Goal: Task Accomplishment & Management: Complete application form

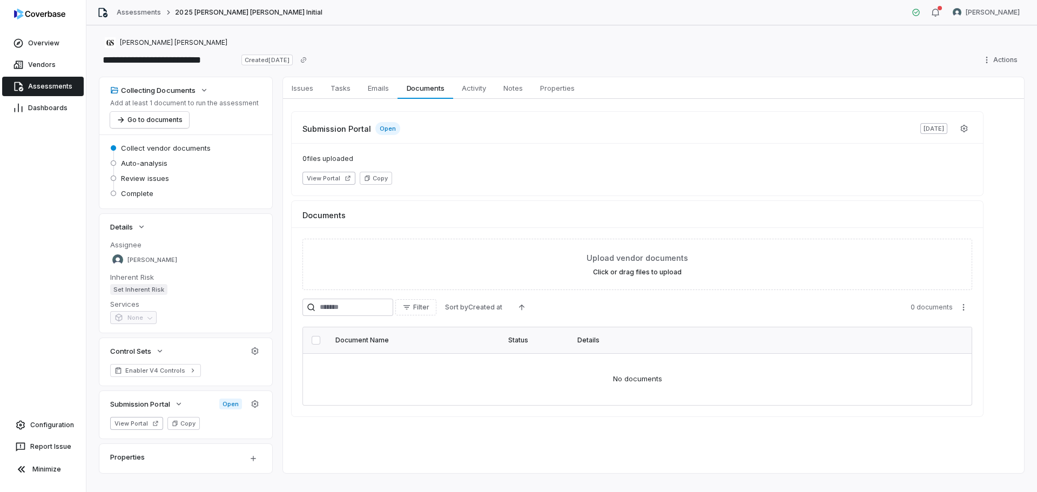
drag, startPoint x: 0, startPoint y: 0, endPoint x: 48, endPoint y: 76, distance: 89.8
click at [38, 64] on span "Vendors" at bounding box center [42, 64] width 28 height 9
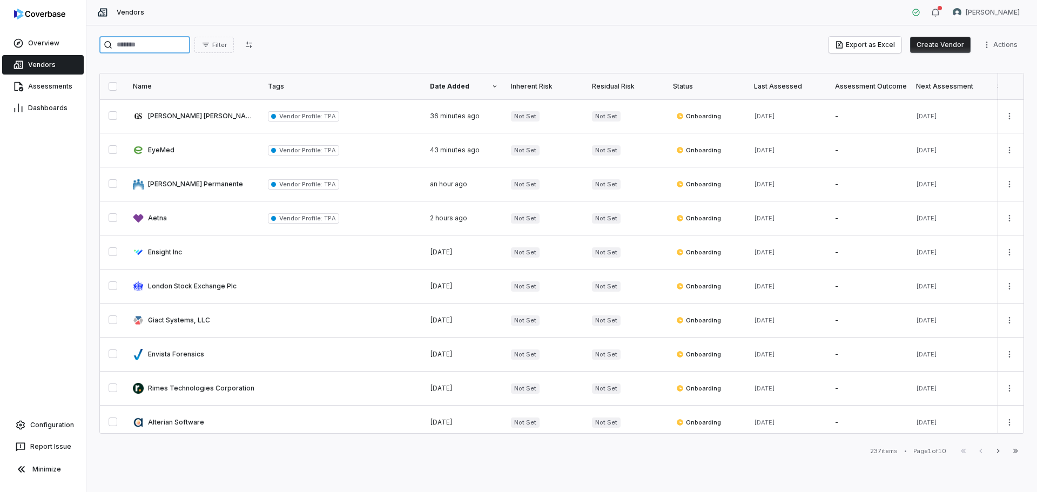
click at [173, 45] on input "search" at bounding box center [144, 44] width 91 height 17
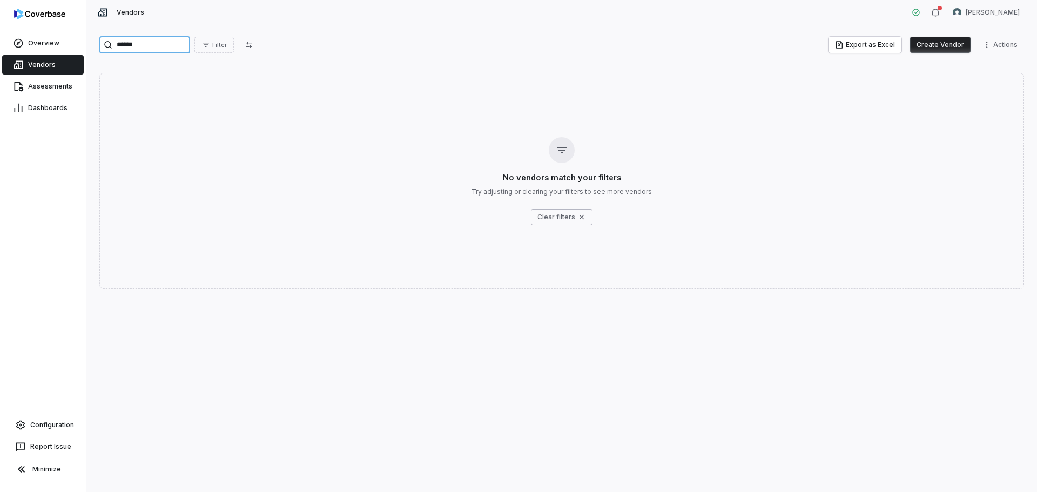
type input "******"
click at [940, 46] on button "Create Vendor" at bounding box center [940, 45] width 60 height 16
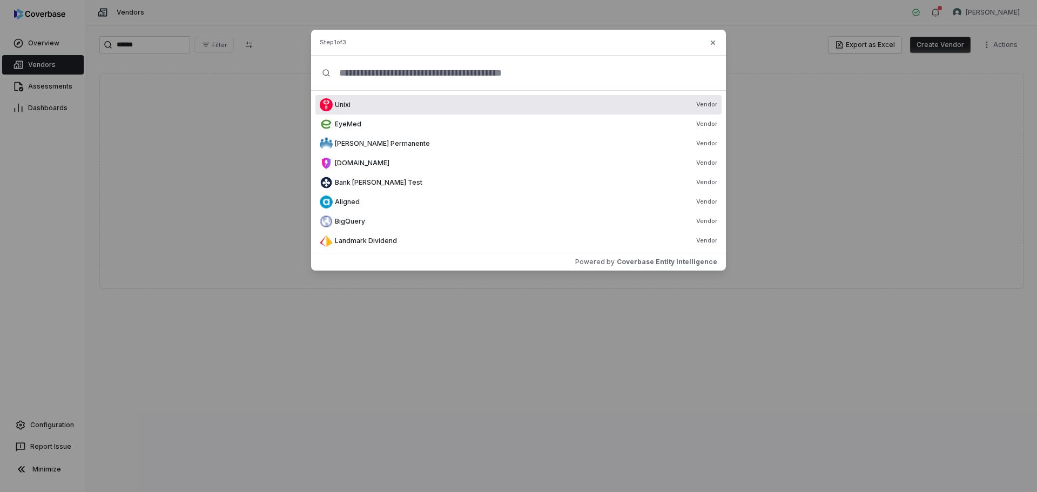
click at [394, 65] on input "text" at bounding box center [523, 73] width 385 height 35
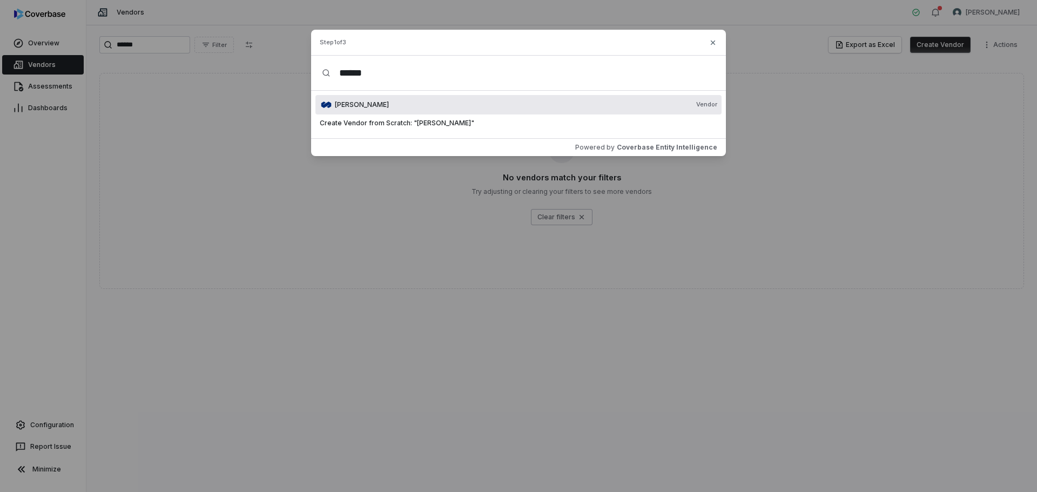
type input "******"
click at [361, 105] on div "Mercer Vendor" at bounding box center [526, 104] width 382 height 9
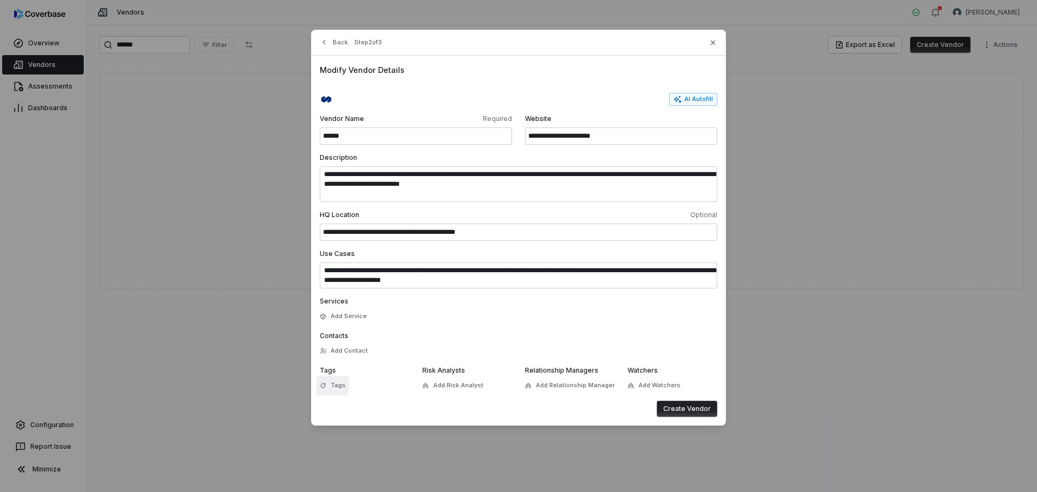
click at [340, 383] on span "Tags" at bounding box center [338, 385] width 15 height 8
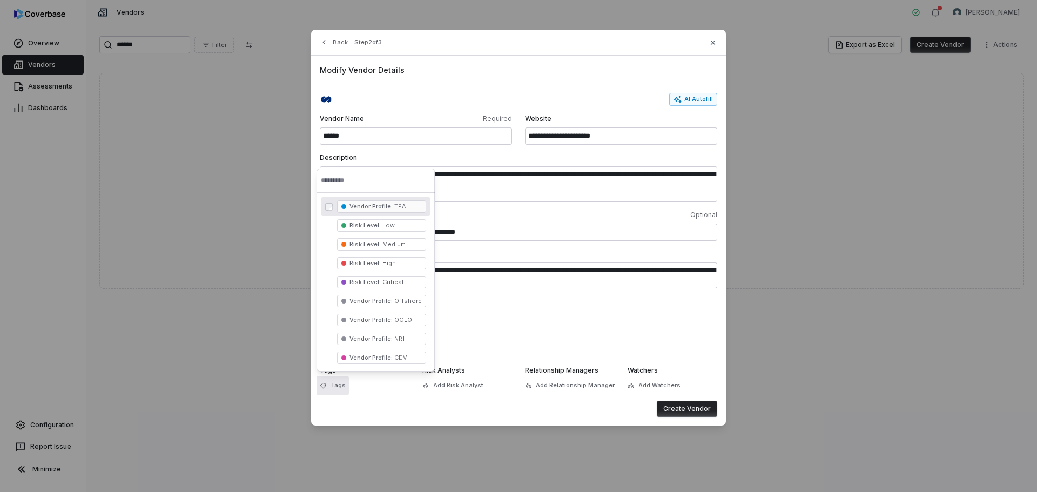
click at [386, 211] on span "Vendor Profile : TPA" at bounding box center [381, 206] width 89 height 12
click at [466, 389] on span "Add Risk Analyst" at bounding box center [458, 385] width 50 height 8
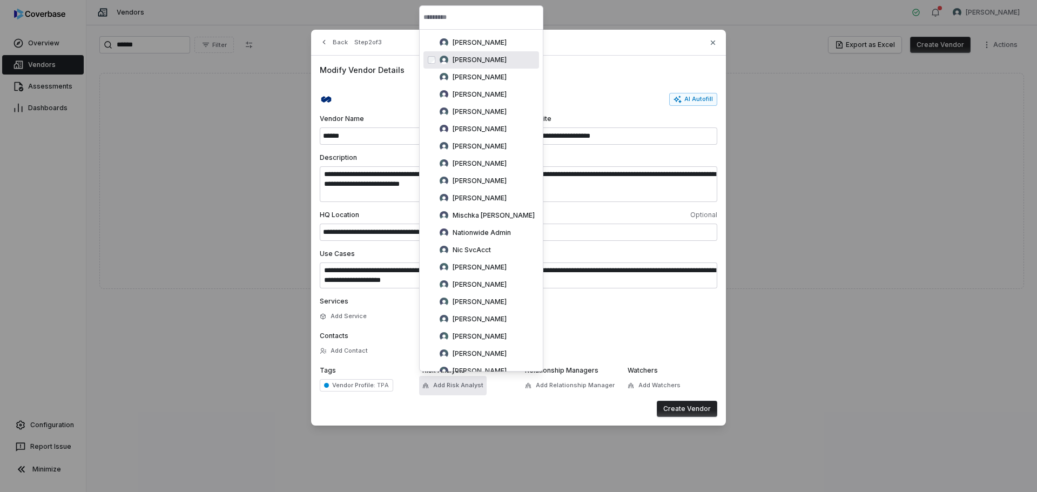
click at [456, 63] on span "[PERSON_NAME]" at bounding box center [480, 60] width 54 height 9
click at [675, 414] on button "Create Vendor" at bounding box center [687, 409] width 60 height 16
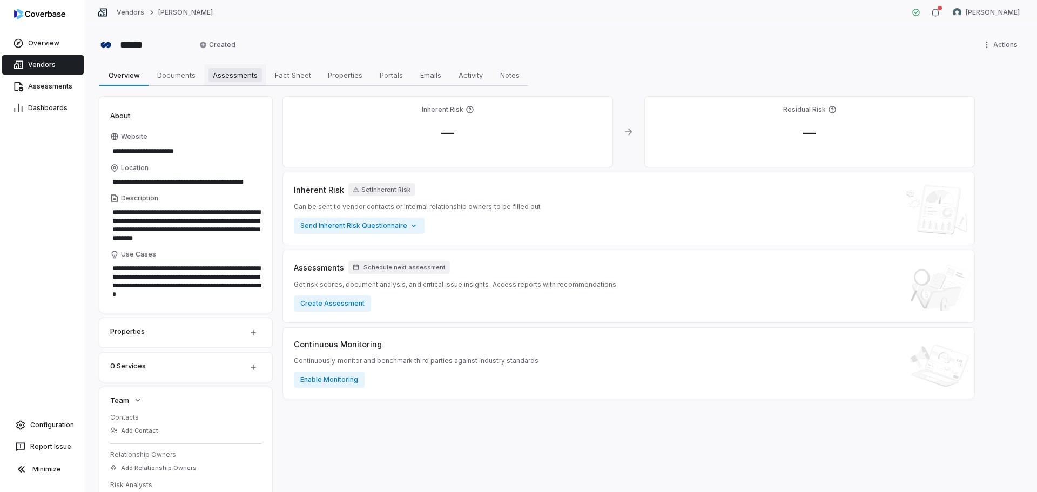
click at [238, 77] on span "Assessments" at bounding box center [234, 75] width 53 height 14
type textarea "*"
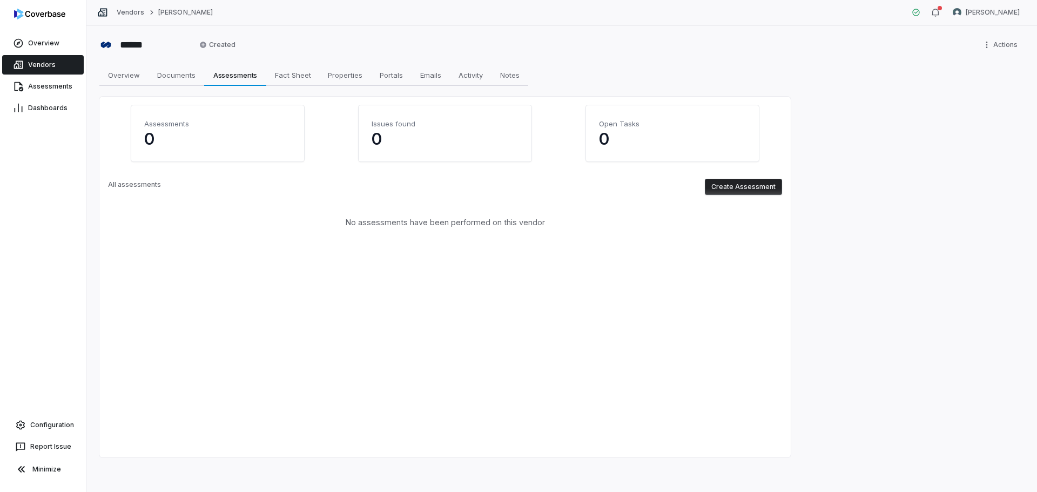
click at [759, 188] on button "Create Assessment" at bounding box center [743, 187] width 77 height 16
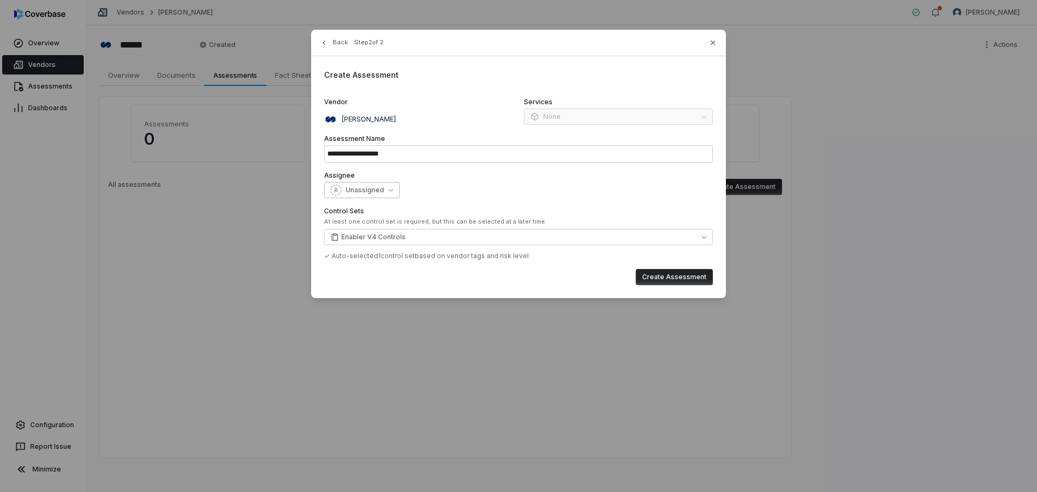
click at [396, 188] on button "Unassigned" at bounding box center [362, 190] width 76 height 16
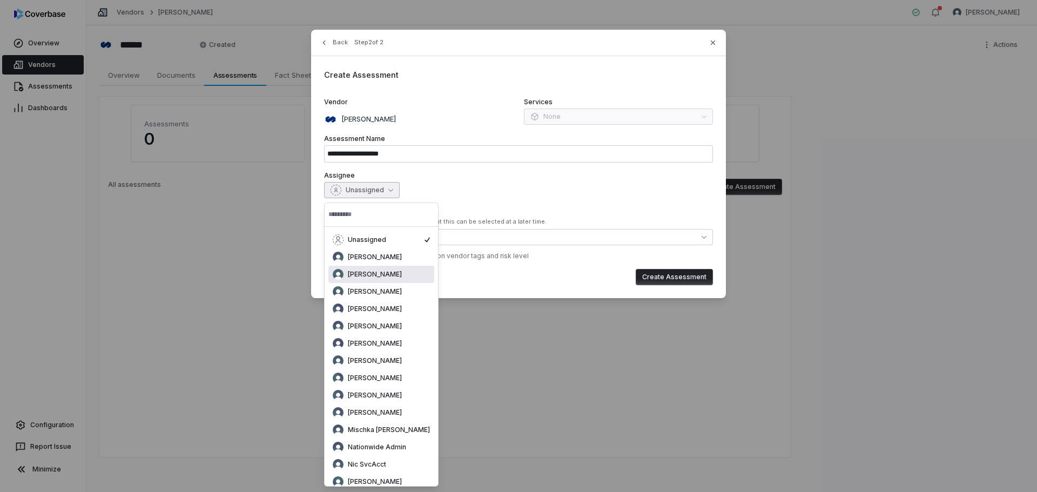
drag, startPoint x: 374, startPoint y: 275, endPoint x: 414, endPoint y: 271, distance: 40.3
click at [374, 275] on span "[PERSON_NAME]" at bounding box center [375, 274] width 54 height 9
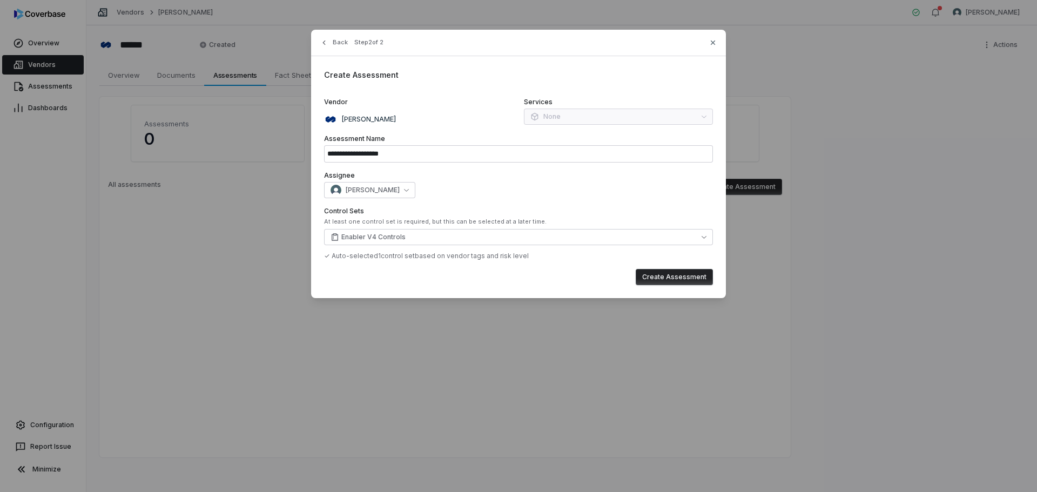
click at [656, 271] on button "Create Assessment" at bounding box center [674, 277] width 77 height 16
type input "**********"
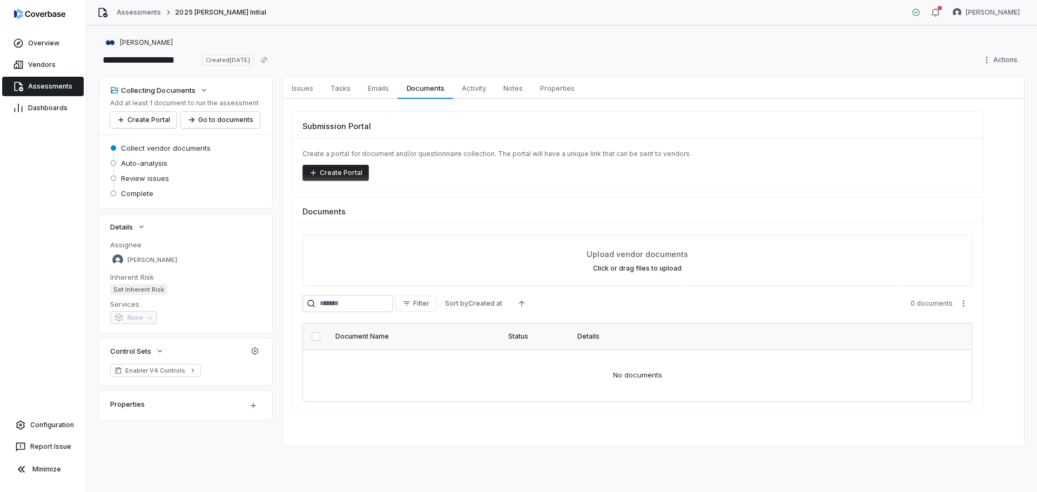
click at [327, 174] on button "Create Portal" at bounding box center [335, 173] width 66 height 16
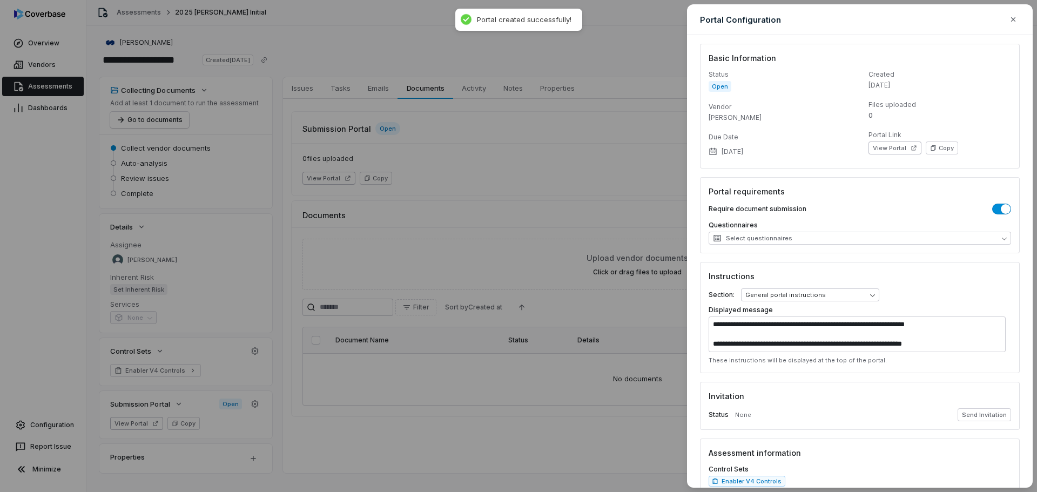
scroll to position [29, 0]
click at [828, 328] on textarea "**********" at bounding box center [857, 335] width 297 height 36
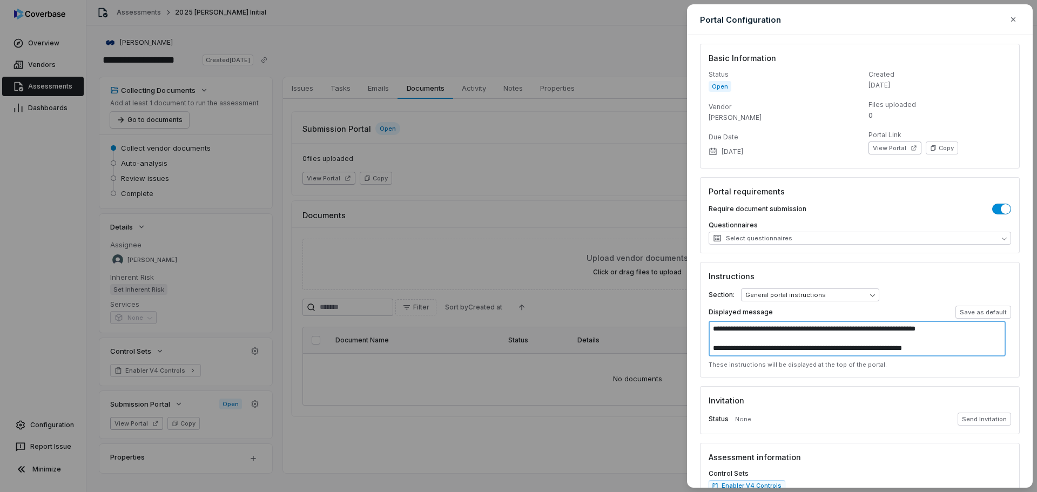
scroll to position [0, 0]
click at [839, 348] on textarea "**********" at bounding box center [857, 339] width 297 height 36
type textarea "**********"
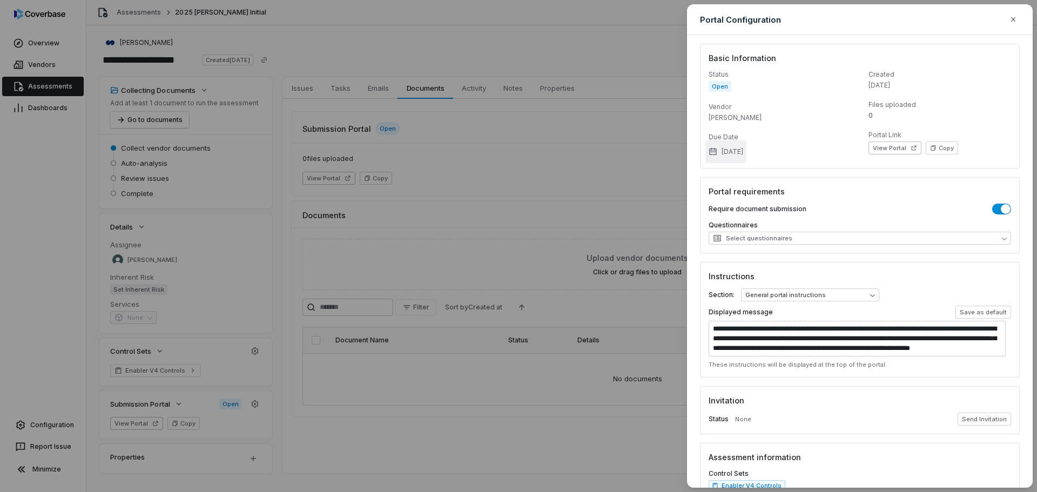
click at [746, 148] on button "Sep 18, 2025" at bounding box center [725, 151] width 41 height 23
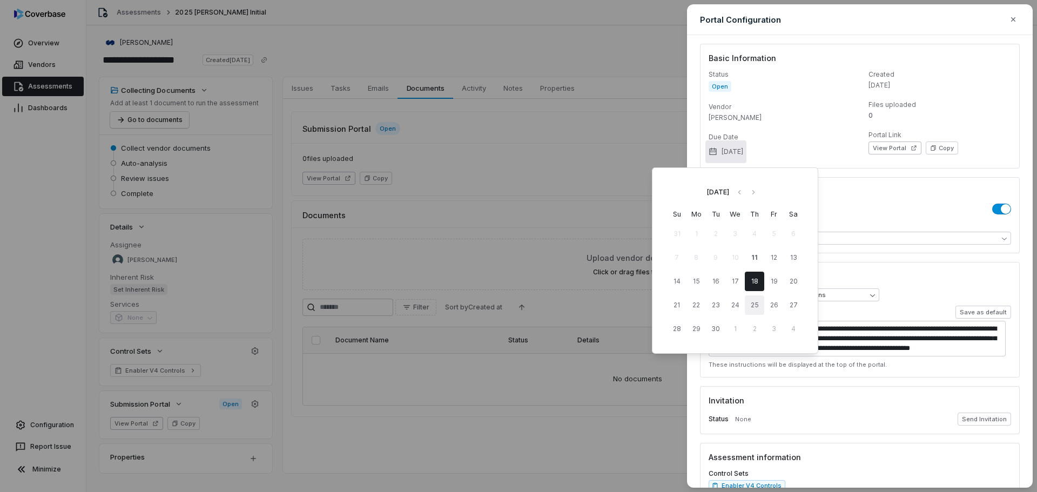
click at [756, 301] on button "25" at bounding box center [754, 304] width 19 height 19
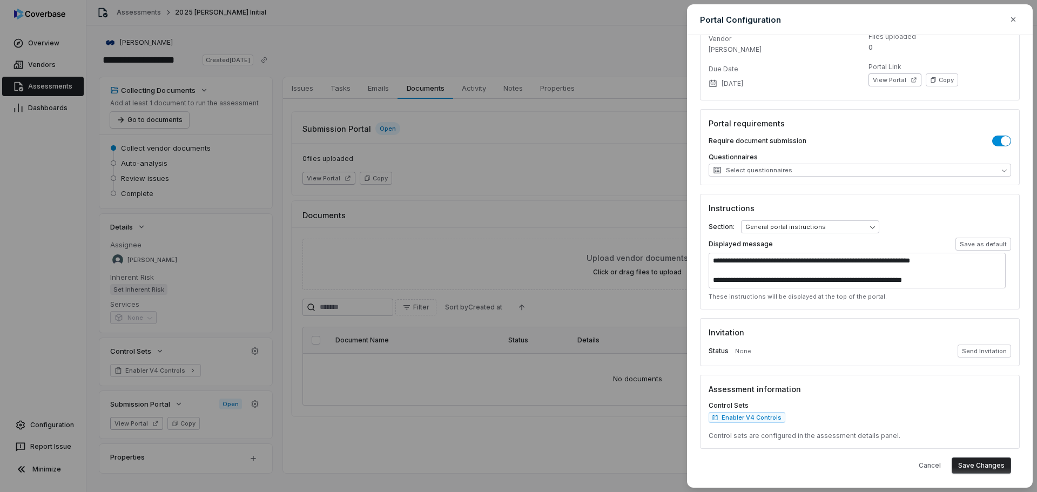
scroll to position [71, 0]
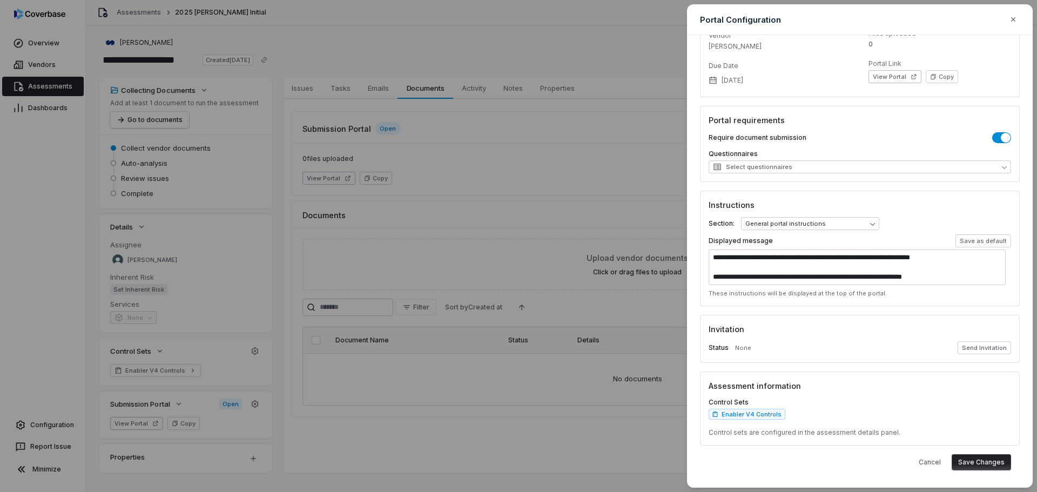
click at [1001, 477] on div "Cancel Save Changes" at bounding box center [860, 462] width 320 height 33
click at [1021, 484] on div "**********" at bounding box center [860, 261] width 346 height 453
click at [1027, 473] on div "**********" at bounding box center [860, 261] width 346 height 453
click at [997, 468] on button "Save Changes" at bounding box center [981, 462] width 59 height 16
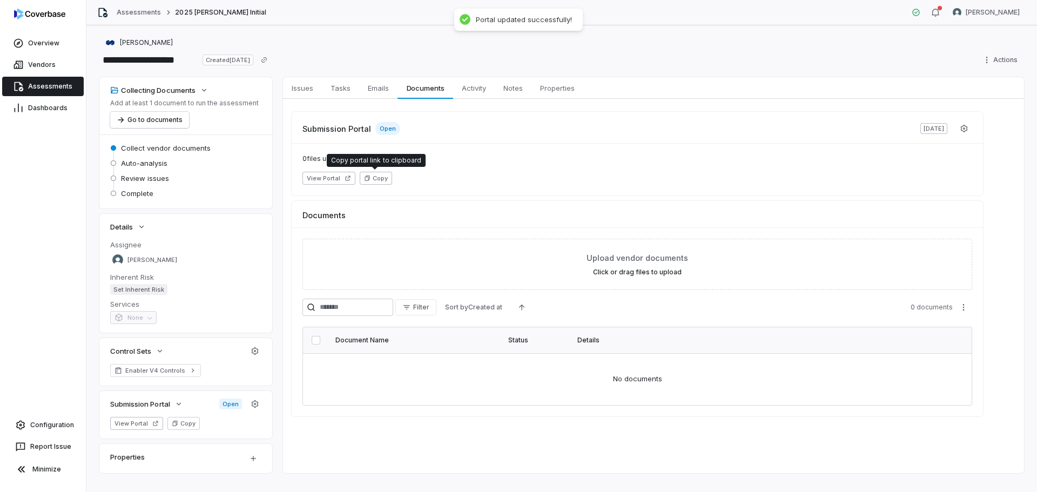
click at [377, 175] on button "Copy" at bounding box center [376, 178] width 32 height 13
click at [367, 176] on icon "button" at bounding box center [367, 178] width 5 height 5
click at [321, 179] on button "View Portal" at bounding box center [328, 178] width 53 height 13
click at [62, 86] on span "Assessments" at bounding box center [50, 86] width 44 height 9
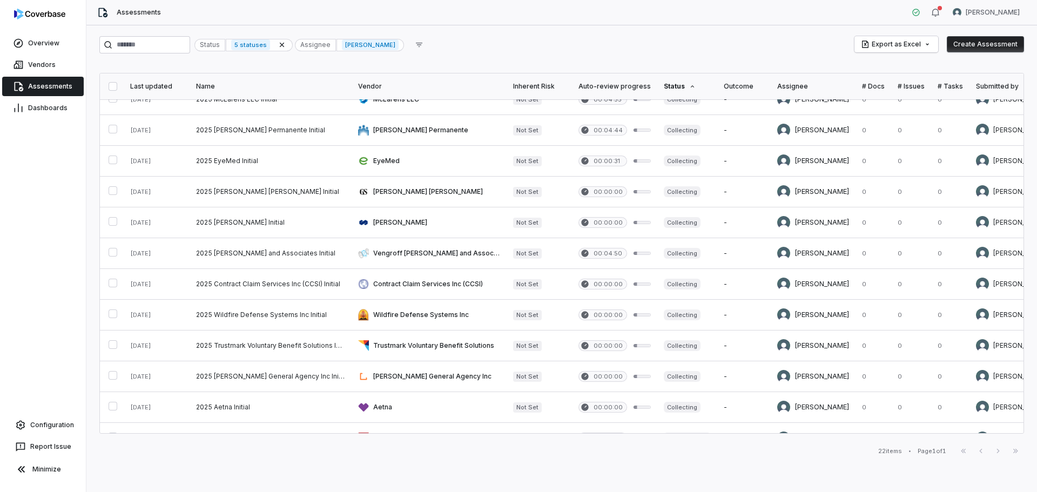
scroll to position [216, 0]
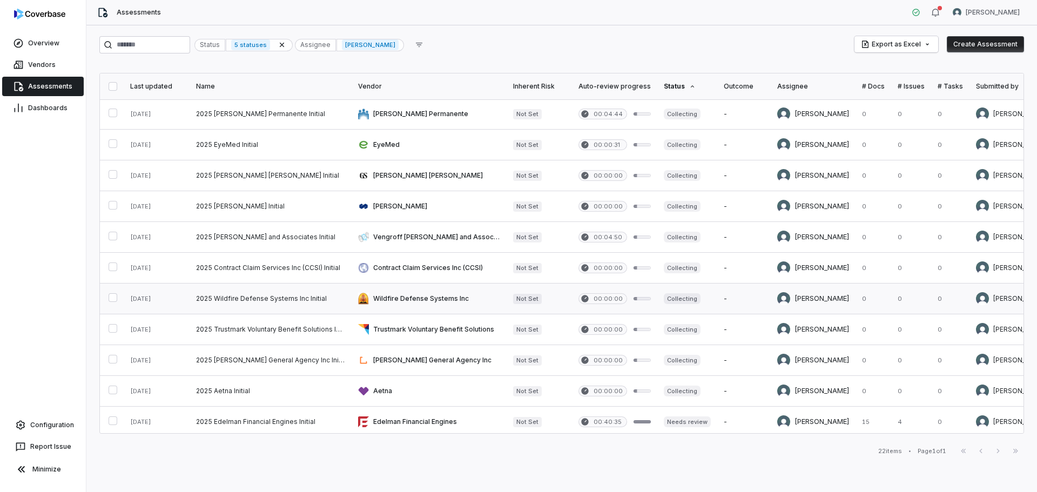
click at [426, 299] on link at bounding box center [429, 299] width 155 height 30
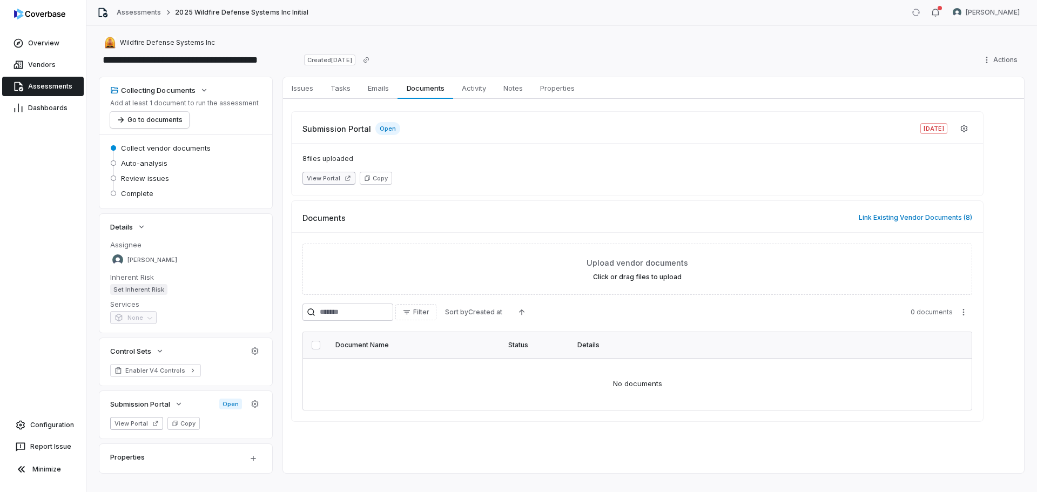
click at [333, 180] on button "View Portal" at bounding box center [328, 178] width 53 height 13
click at [333, 179] on button "View Portal" at bounding box center [328, 178] width 53 height 13
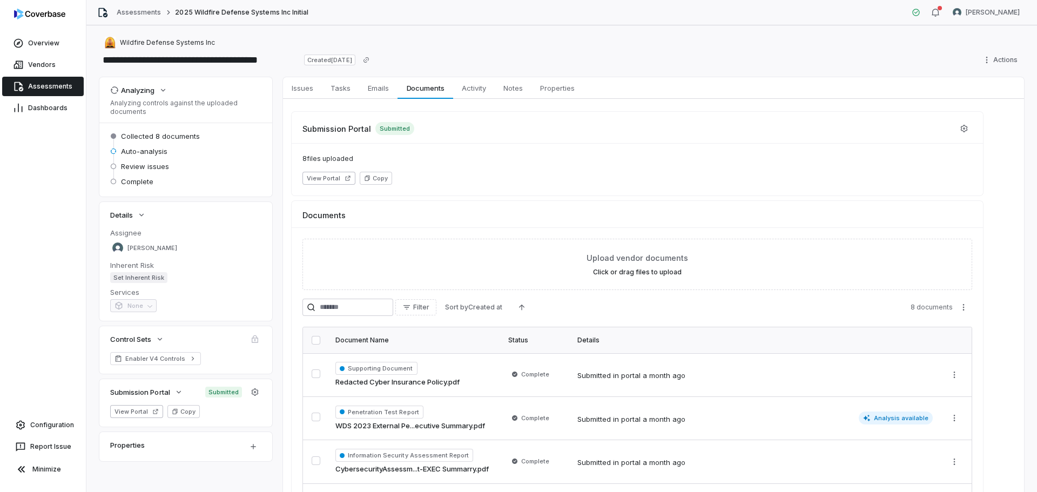
click at [65, 90] on span "Assessments" at bounding box center [50, 86] width 44 height 9
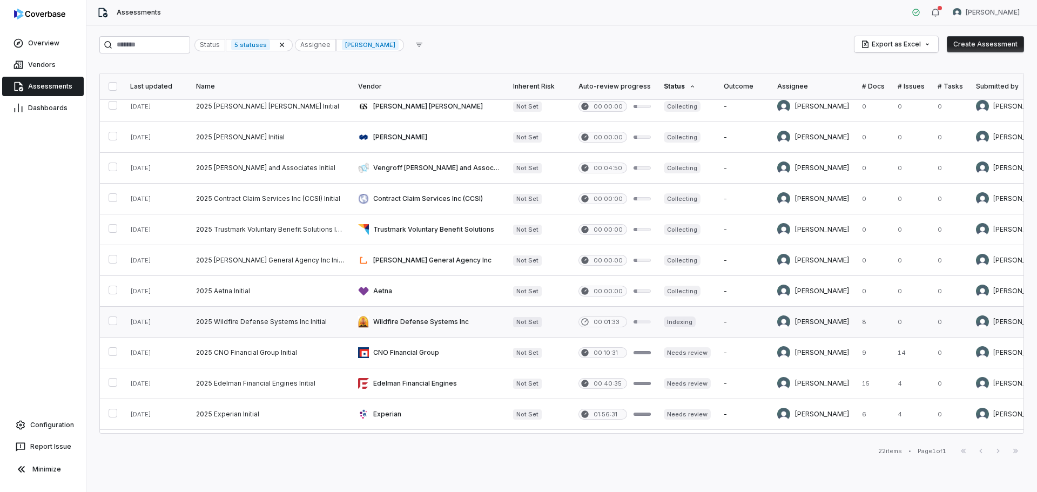
scroll to position [348, 0]
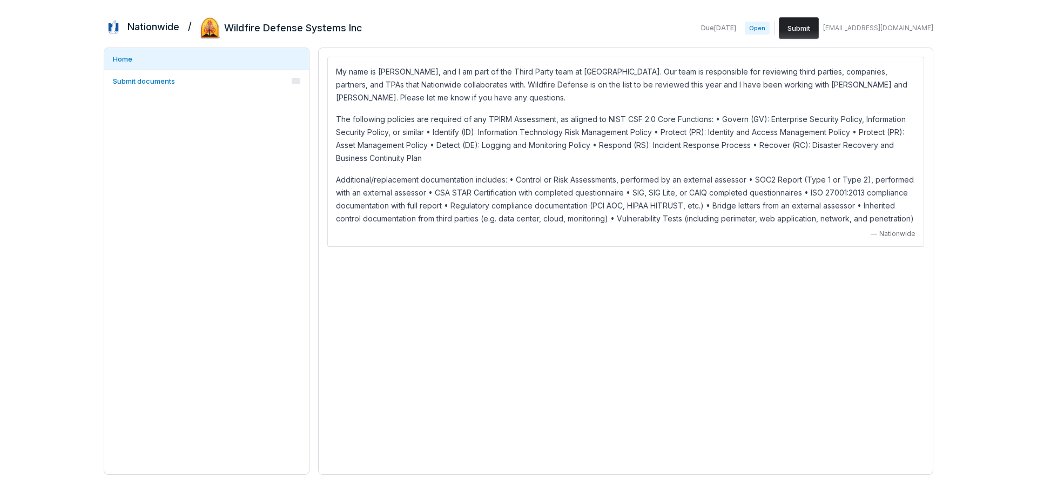
drag, startPoint x: 726, startPoint y: 29, endPoint x: 748, endPoint y: 29, distance: 21.6
click at [736, 29] on span "Due Jul 25, 2025" at bounding box center [718, 28] width 35 height 9
click at [166, 84] on span "Submit documents" at bounding box center [144, 81] width 62 height 9
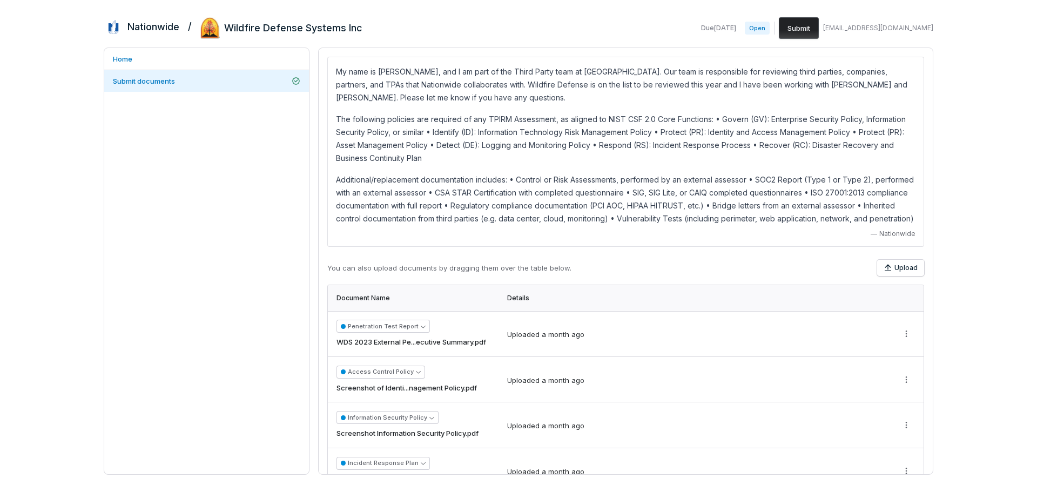
scroll to position [104, 0]
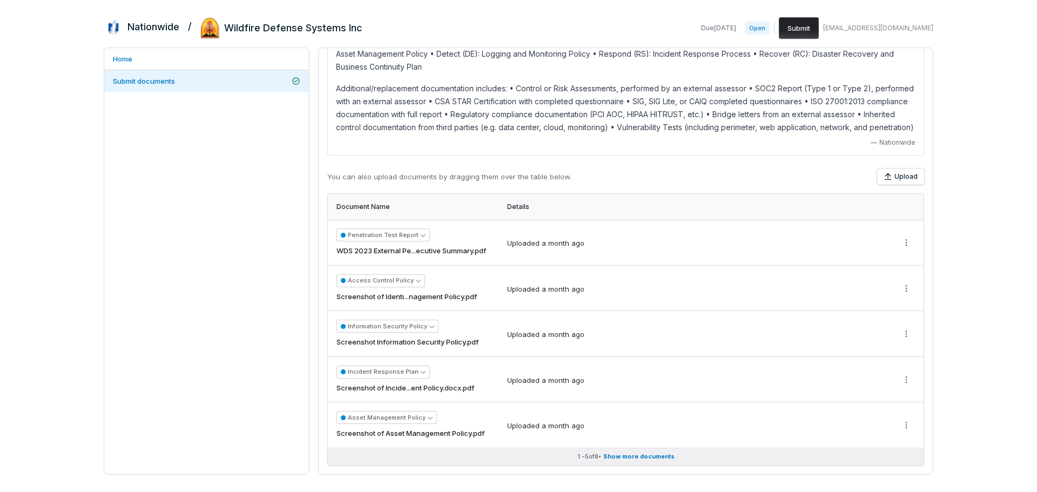
click at [619, 459] on span "Show more documents" at bounding box center [638, 457] width 71 height 8
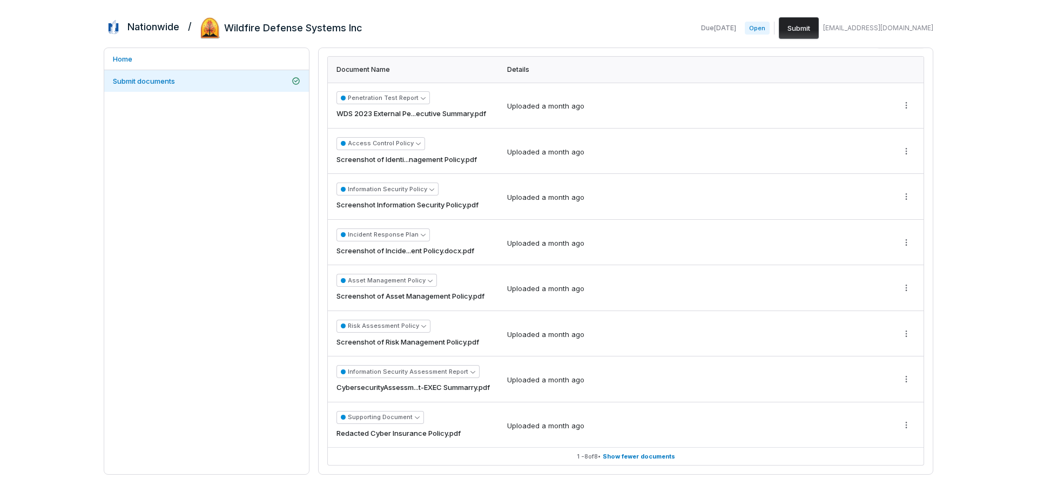
scroll to position [241, 0]
click at [819, 32] on button "Submit" at bounding box center [799, 28] width 40 height 22
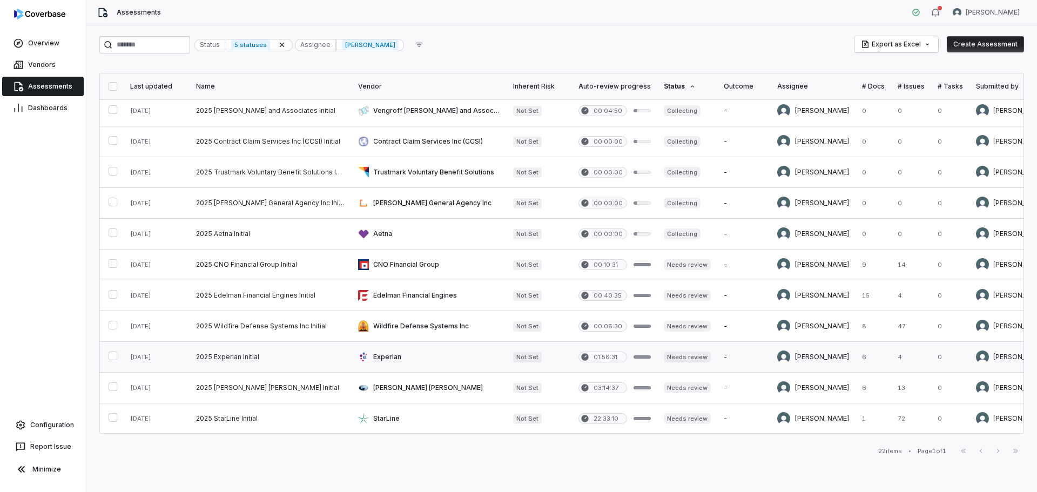
scroll to position [348, 0]
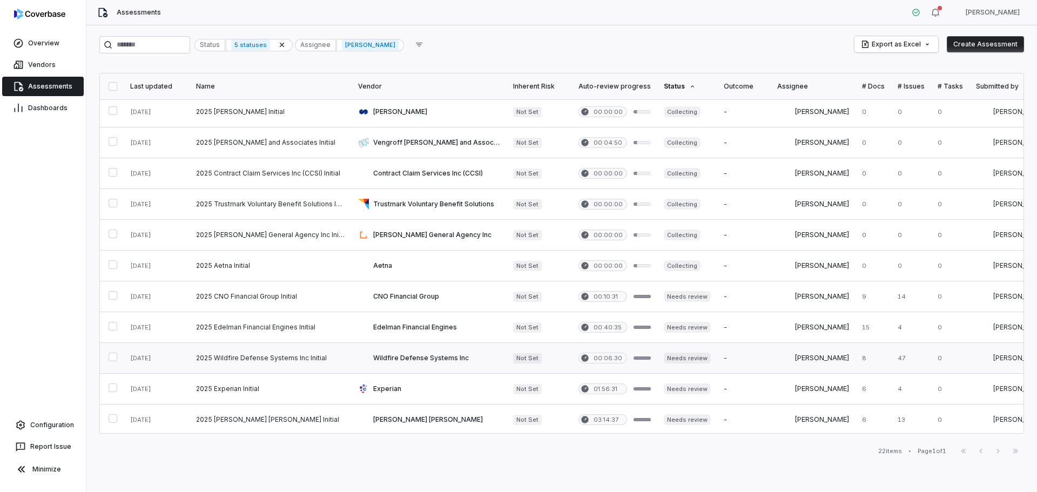
scroll to position [348, 0]
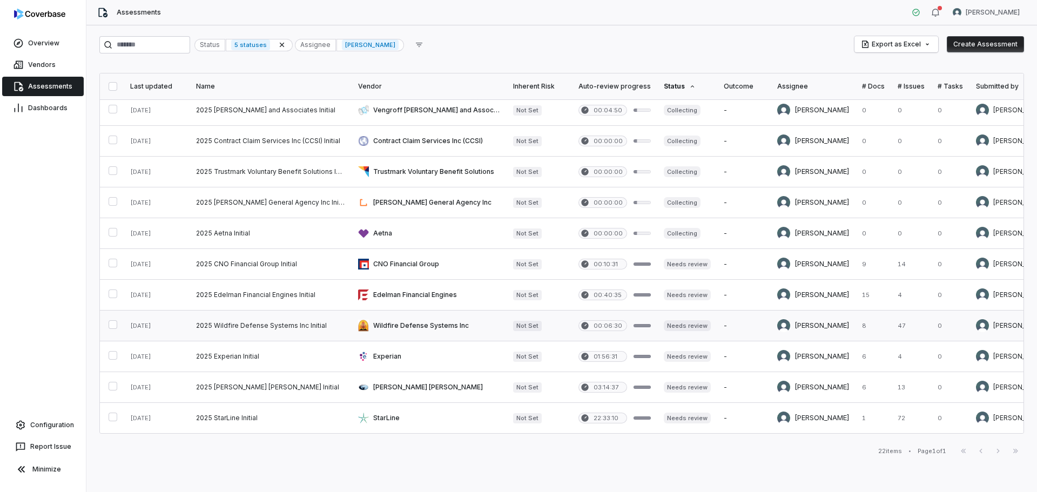
click at [450, 320] on link at bounding box center [429, 326] width 155 height 30
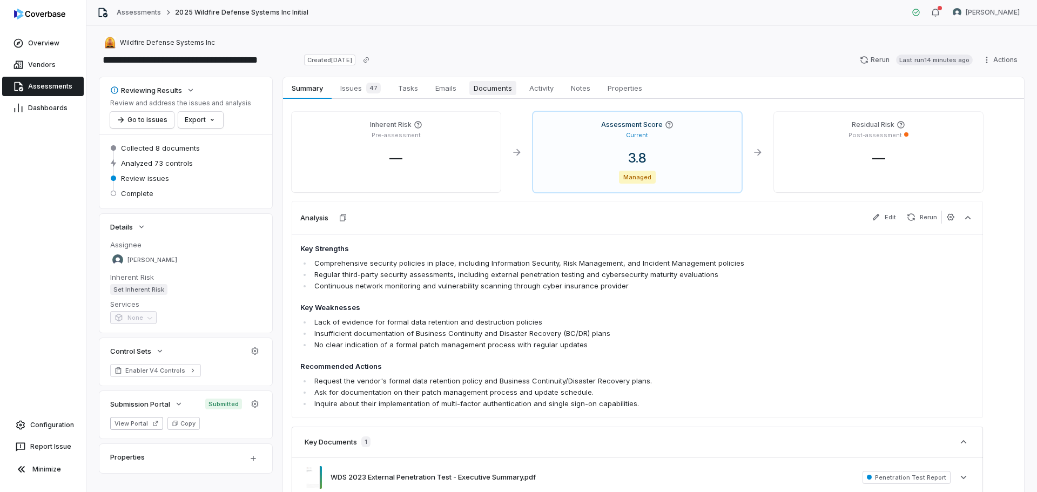
click at [481, 86] on span "Documents" at bounding box center [492, 88] width 47 height 14
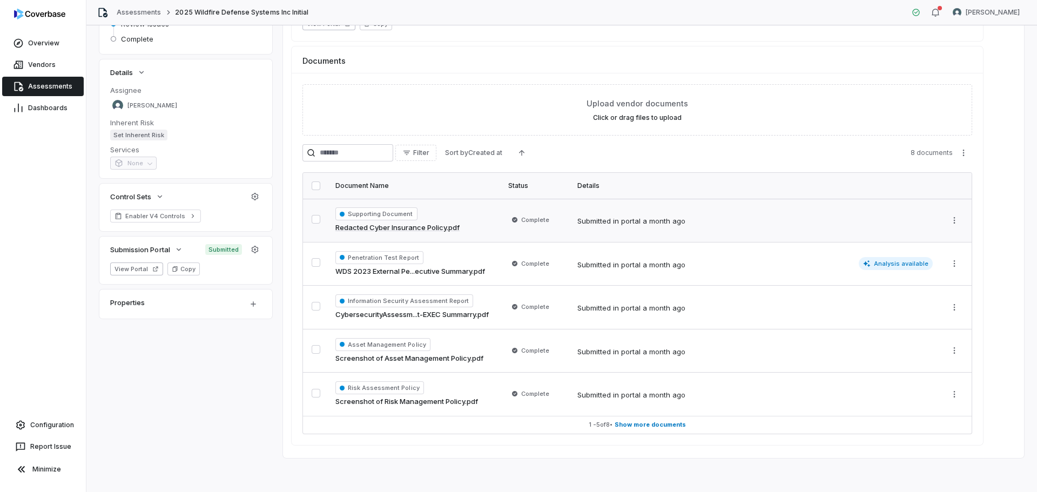
scroll to position [155, 0]
click at [637, 427] on span "Show more documents" at bounding box center [650, 424] width 71 height 8
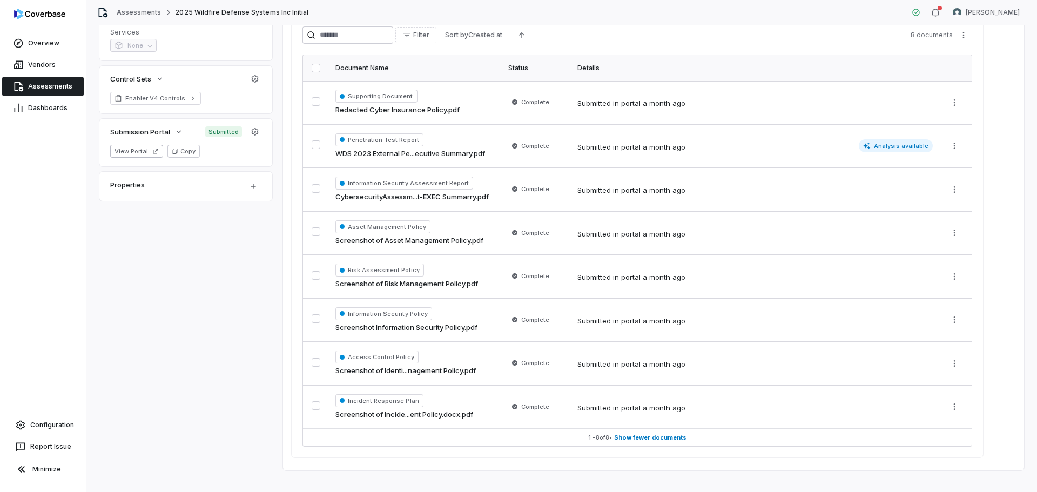
scroll to position [285, 0]
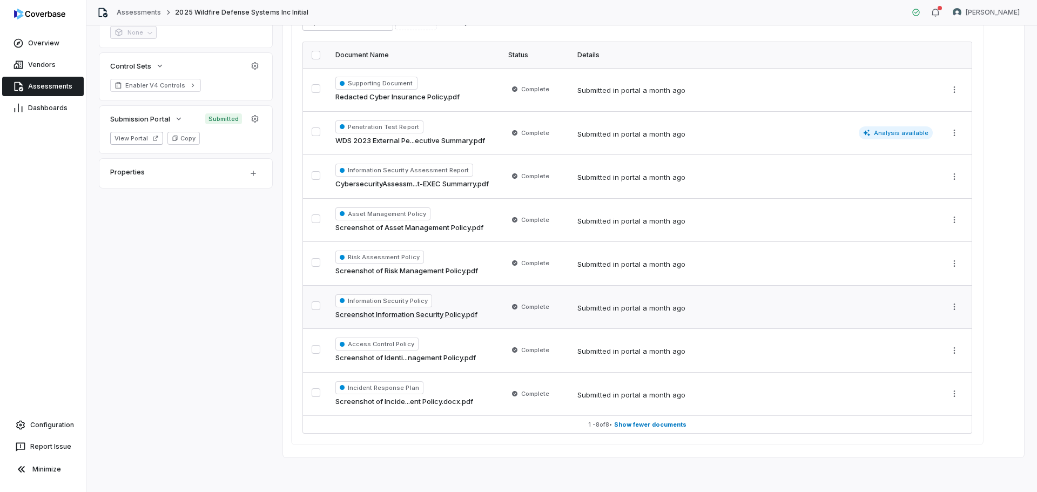
click at [433, 313] on link "Screenshot Information Security Policy.pdf" at bounding box center [406, 314] width 142 height 11
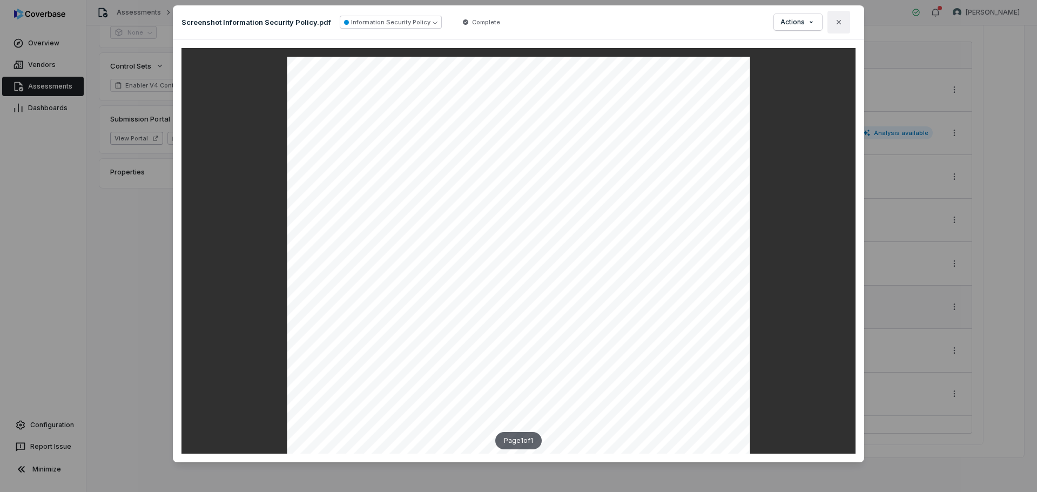
click at [834, 21] on icon "button" at bounding box center [838, 22] width 9 height 9
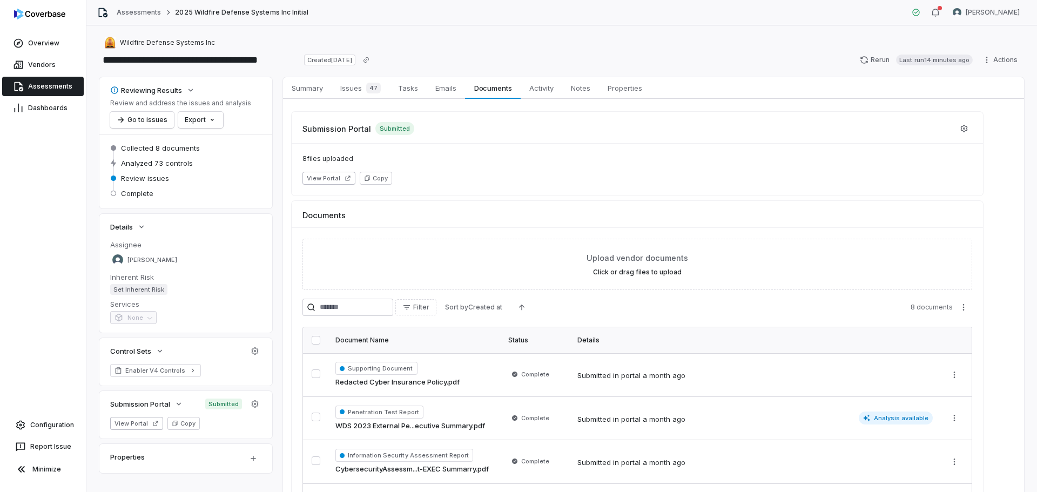
click at [36, 91] on link "Assessments" at bounding box center [43, 86] width 82 height 19
